Goal: Navigation & Orientation: Find specific page/section

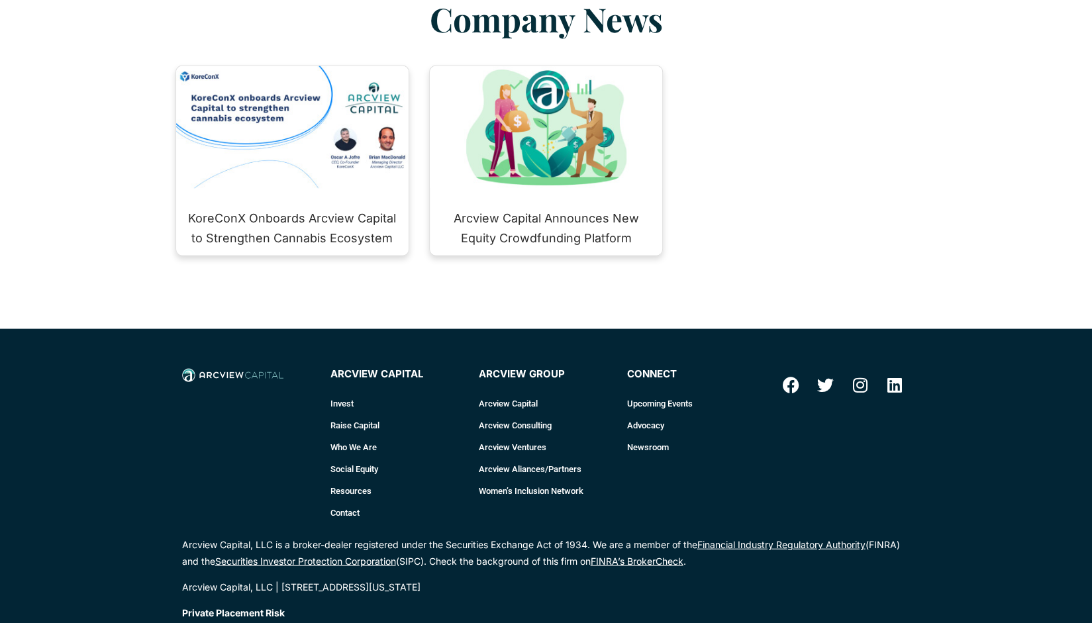
scroll to position [1855, 0]
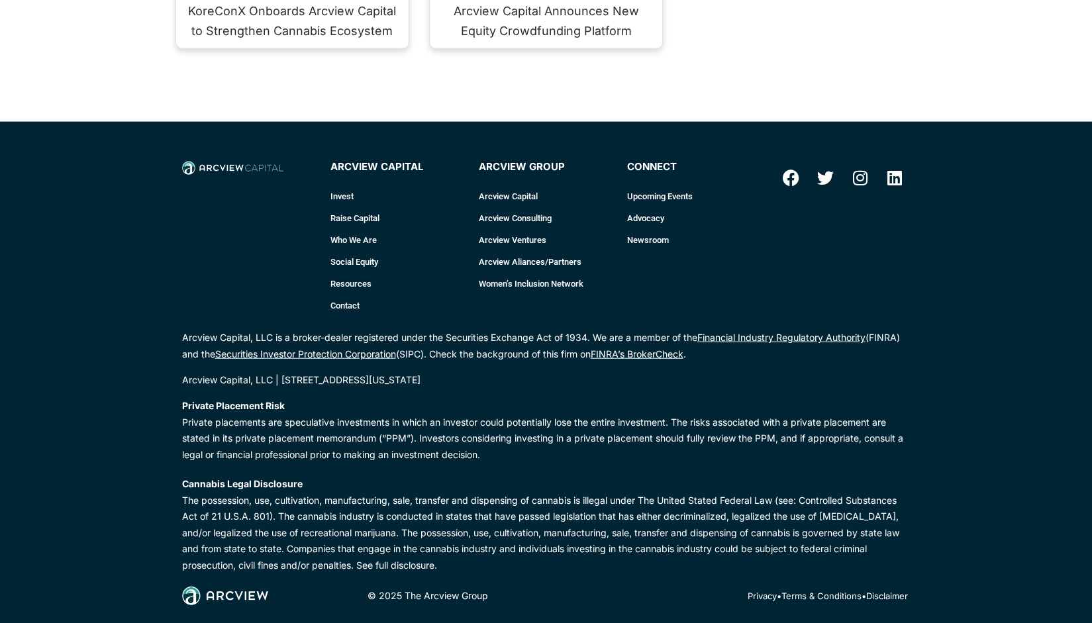
click at [366, 229] on link "Who We Are" at bounding box center [397, 240] width 135 height 22
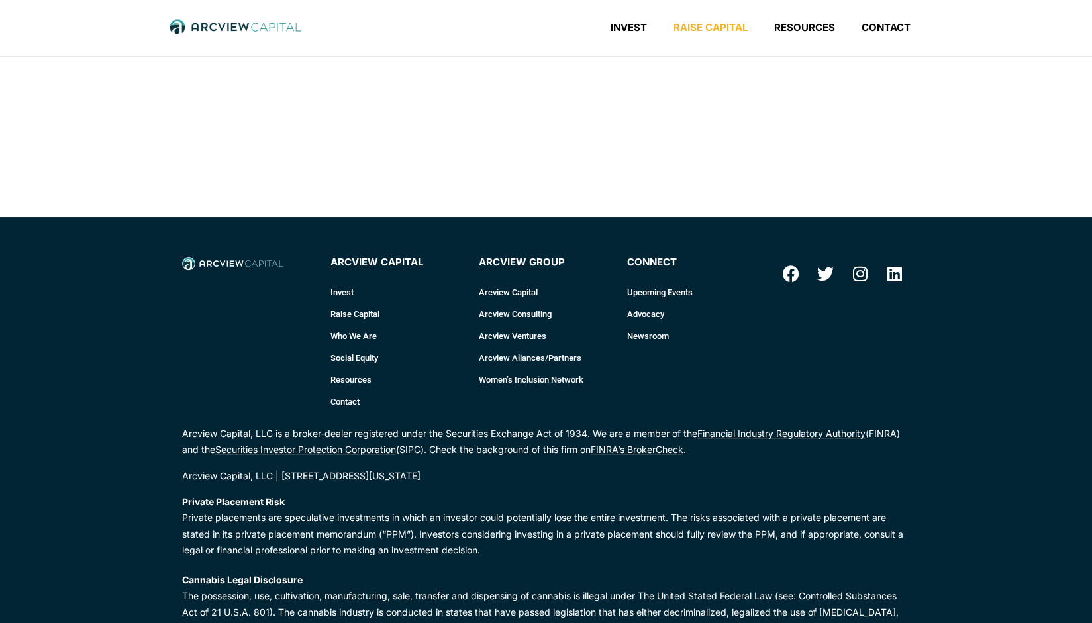
click at [714, 30] on link "Raise Capital" at bounding box center [710, 27] width 101 height 13
